Goal: Task Accomplishment & Management: Use online tool/utility

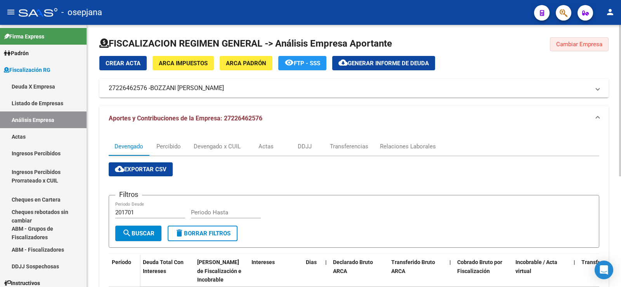
click at [573, 45] on span "Cambiar Empresa" at bounding box center [579, 44] width 46 height 7
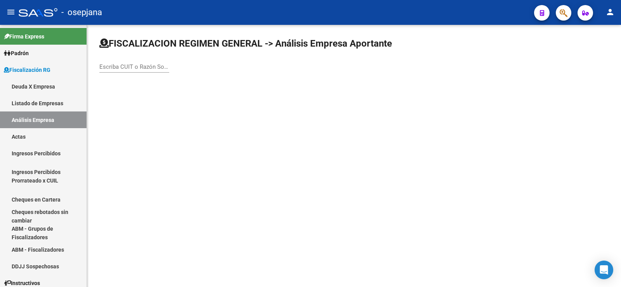
click at [126, 69] on input "Escriba CUIT o Razón Social para buscar" at bounding box center [134, 66] width 70 height 7
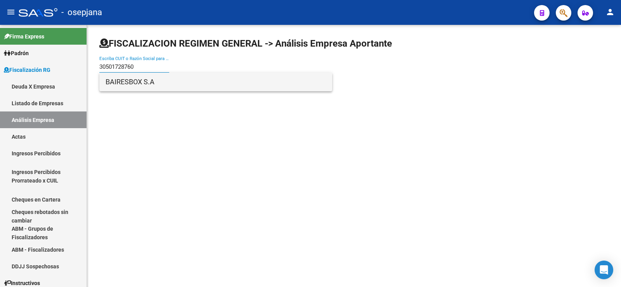
type input "30501728760"
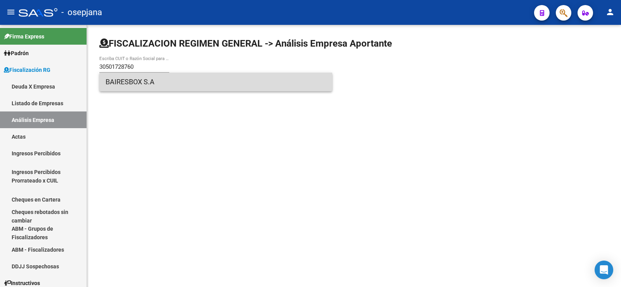
click at [128, 85] on span "BAIRESBOX S.A" at bounding box center [216, 82] width 220 height 19
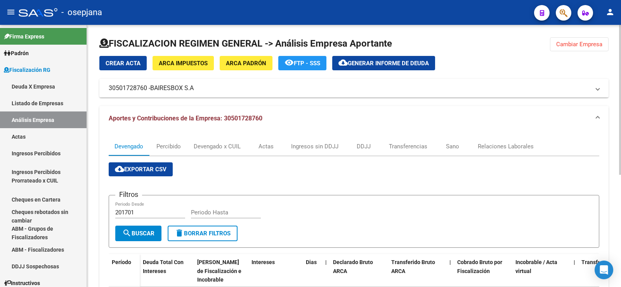
click at [371, 59] on span "cloud_download Generar informe de deuda" at bounding box center [383, 62] width 90 height 7
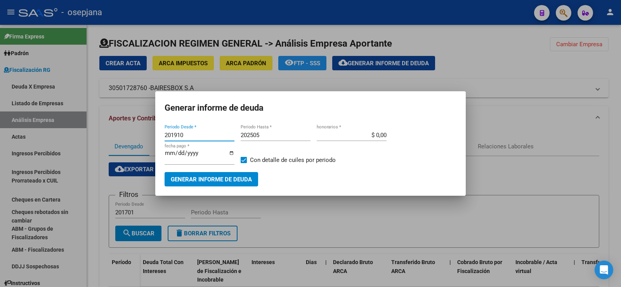
click at [189, 134] on input "201910" at bounding box center [200, 135] width 70 height 7
click at [184, 135] on input "201910" at bounding box center [200, 135] width 70 height 7
click at [183, 136] on input "201910" at bounding box center [200, 135] width 70 height 7
click at [181, 136] on input "201910" at bounding box center [200, 135] width 70 height 7
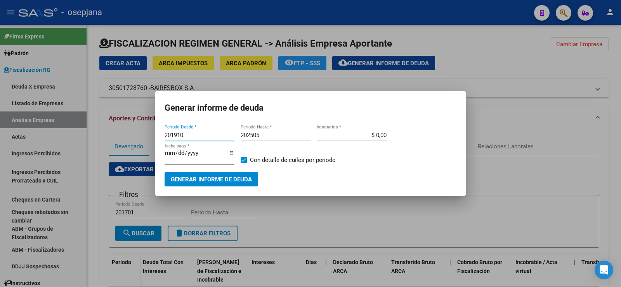
click at [181, 136] on input "201910" at bounding box center [200, 135] width 70 height 7
type input "202502"
click at [262, 133] on input "202505" at bounding box center [276, 135] width 70 height 7
type input "202504"
click at [208, 179] on span "Generar informe de deuda" at bounding box center [211, 179] width 81 height 7
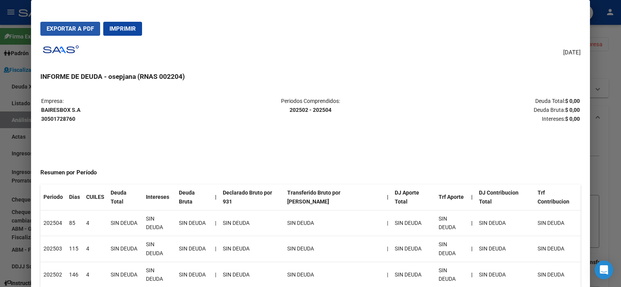
click at [67, 32] on span "Exportar a PDF" at bounding box center [70, 28] width 47 height 7
